Goal: Information Seeking & Learning: Learn about a topic

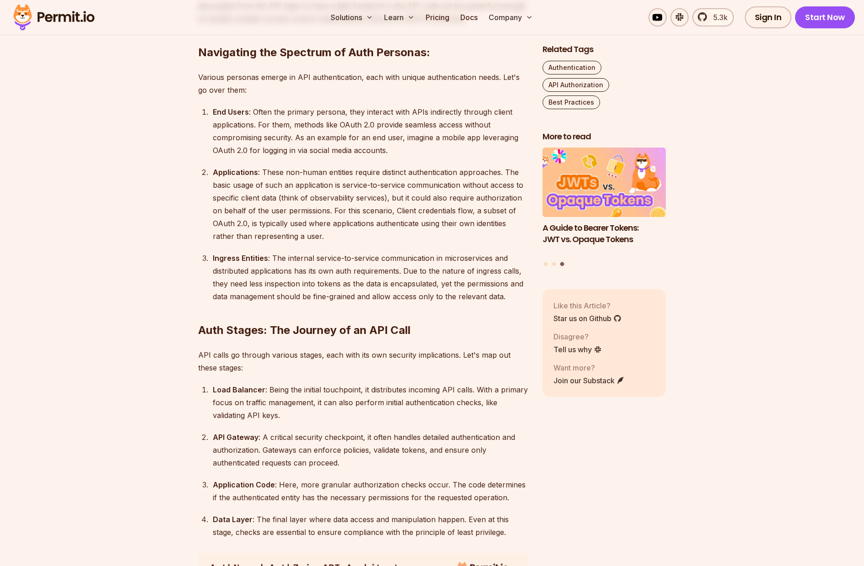
scroll to position [959, 0]
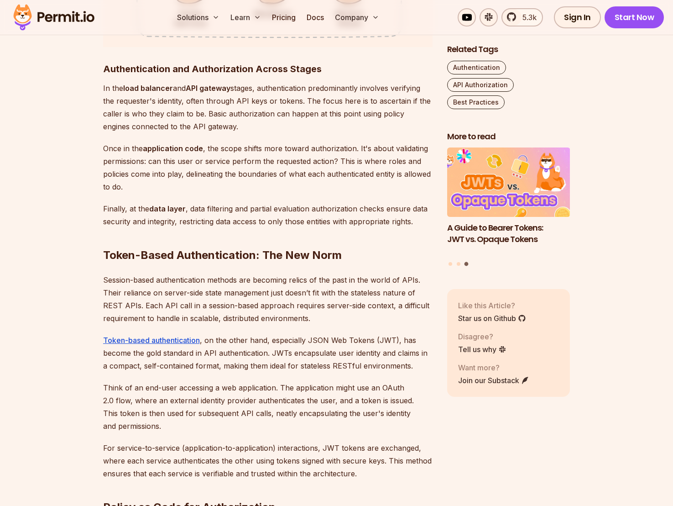
scroll to position [1850, 0]
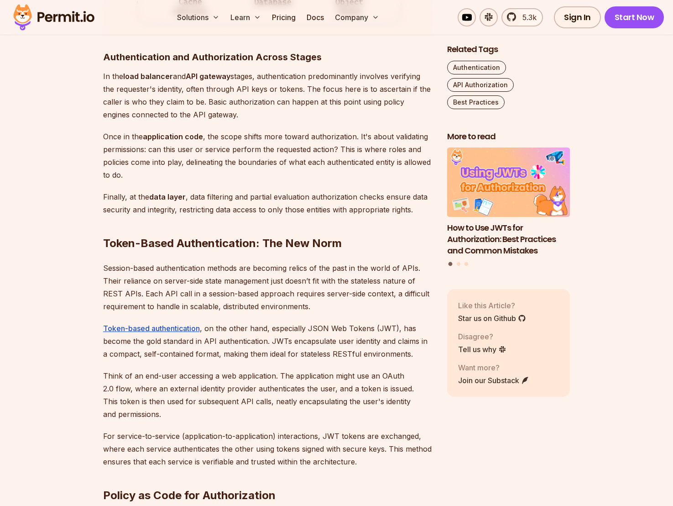
click at [44, 207] on section "Table of Contents Introduction Strong access control is a major concern when it…" at bounding box center [336, 374] width 673 height 3371
click at [49, 190] on section "Table of Contents Introduction Strong access control is a major concern when it…" at bounding box center [336, 374] width 673 height 3371
click at [51, 178] on section "Table of Contents Introduction Strong access control is a major concern when it…" at bounding box center [336, 374] width 673 height 3371
click at [52, 175] on section "Table of Contents Introduction Strong access control is a major concern when it…" at bounding box center [336, 374] width 673 height 3371
click at [58, 188] on section "Table of Contents Introduction Strong access control is a major concern when it…" at bounding box center [336, 374] width 673 height 3371
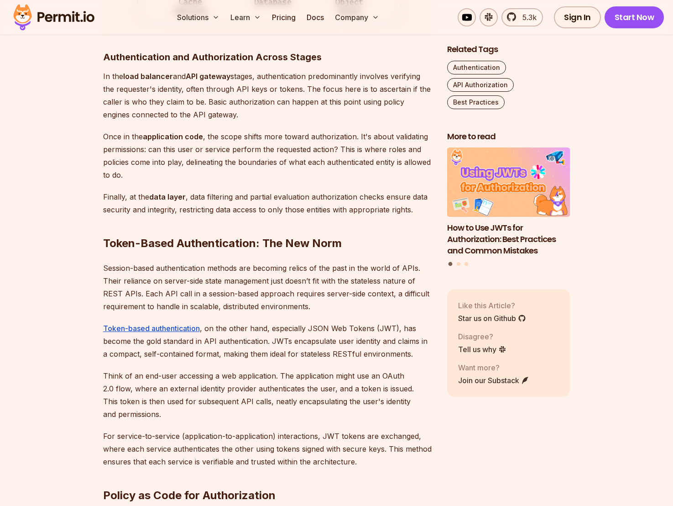
click at [50, 179] on section "Table of Contents Introduction Strong access control is a major concern when it…" at bounding box center [336, 374] width 673 height 3371
click at [65, 178] on section "Table of Contents Introduction Strong access control is a major concern when it…" at bounding box center [336, 374] width 673 height 3371
click at [59, 180] on section "Table of Contents Introduction Strong access control is a major concern when it…" at bounding box center [336, 374] width 673 height 3371
click at [54, 175] on section "Table of Contents Introduction Strong access control is a major concern when it…" at bounding box center [336, 374] width 673 height 3371
click at [54, 171] on section "Table of Contents Introduction Strong access control is a major concern when it…" at bounding box center [336, 374] width 673 height 3371
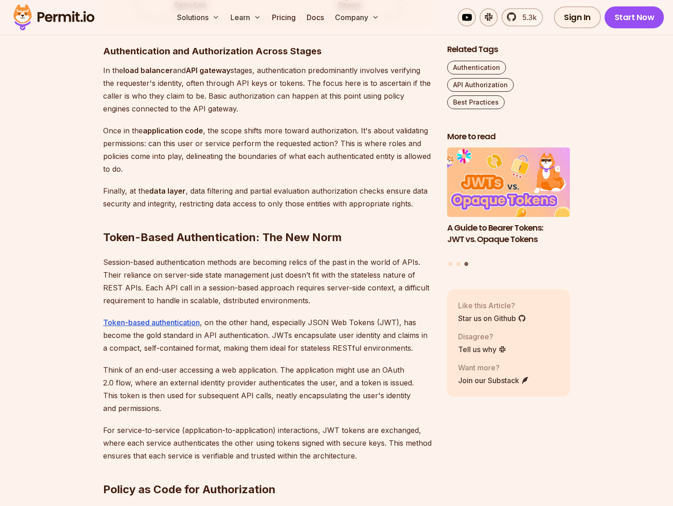
scroll to position [1862, 0]
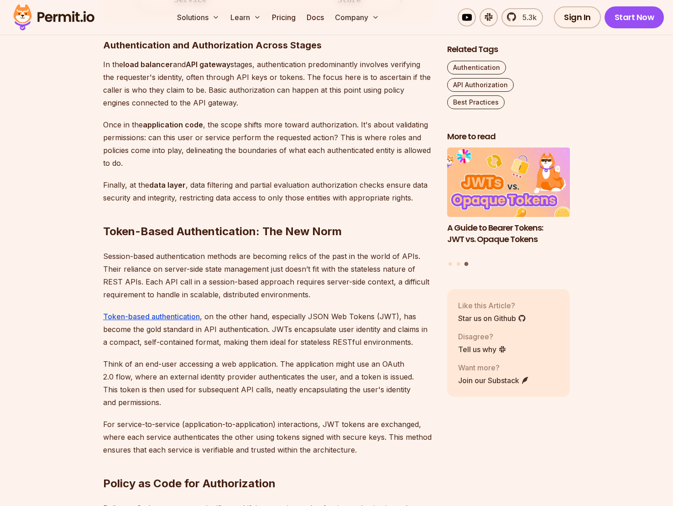
click at [70, 168] on section "Table of Contents Introduction Strong access control is a major concern when it…" at bounding box center [336, 362] width 673 height 3371
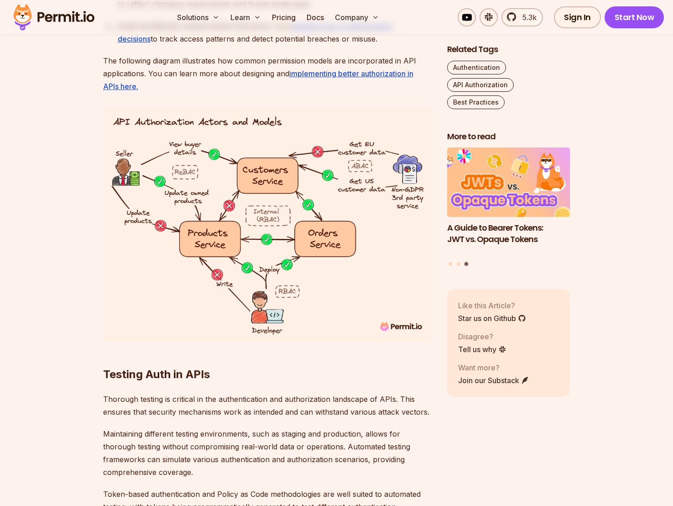
scroll to position [3442, 0]
